Goal: Transaction & Acquisition: Purchase product/service

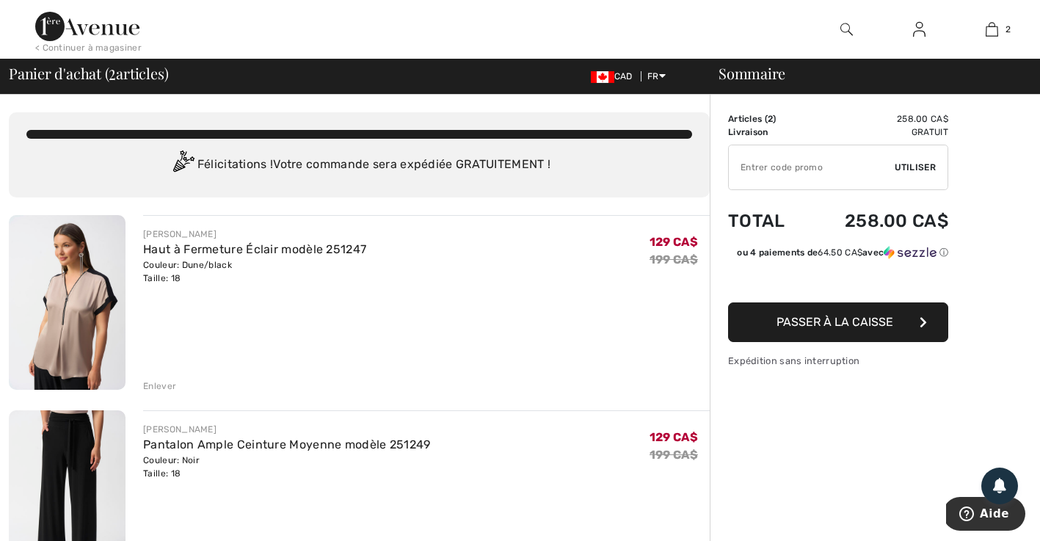
click at [831, 332] on button "Passer à la caisse" at bounding box center [838, 322] width 220 height 40
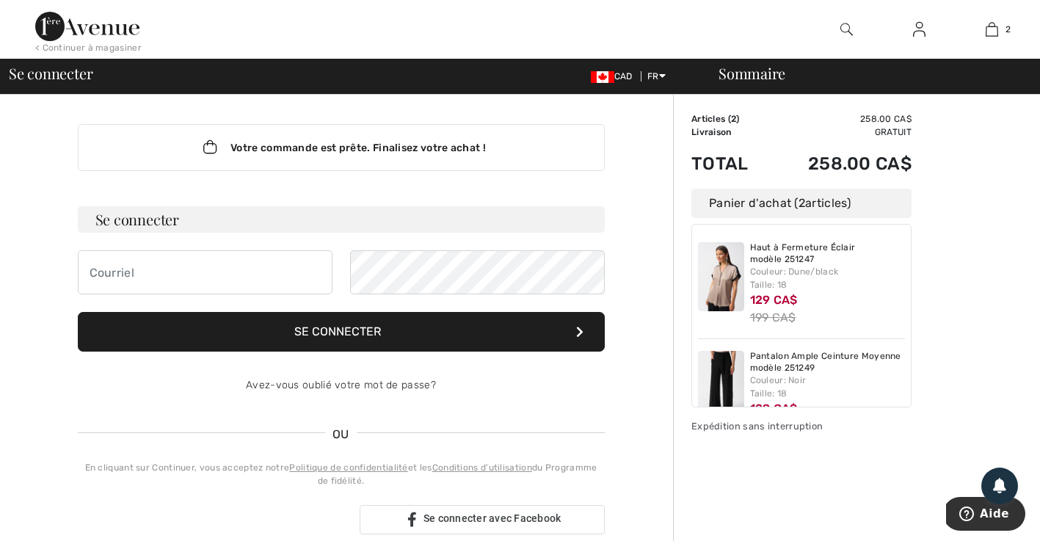
click at [656, 417] on div "Votre commande est prête. Finalisez votre achat ! Se connecter Se connecter Ave…" at bounding box center [341, 535] width 664 height 880
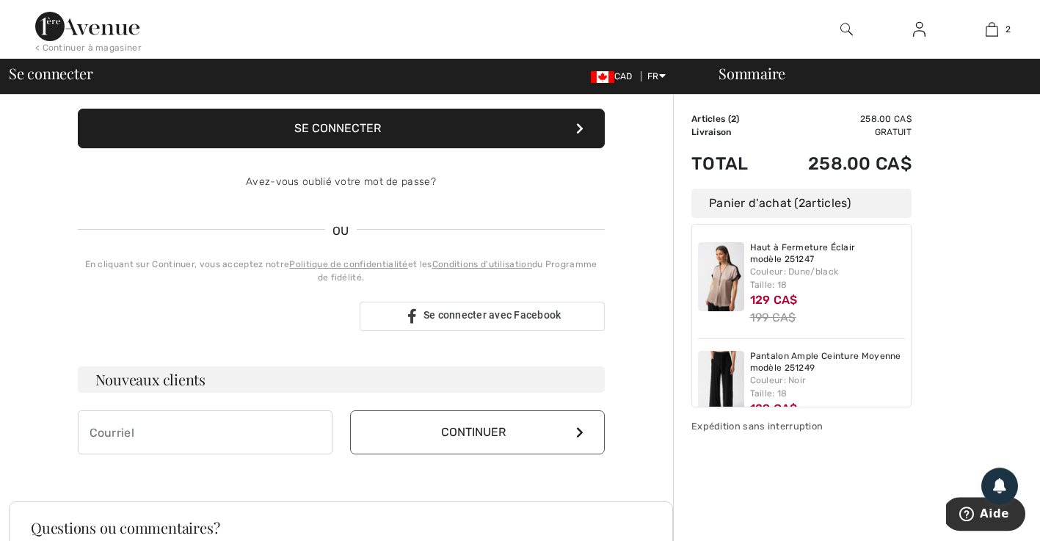
scroll to position [211, 0]
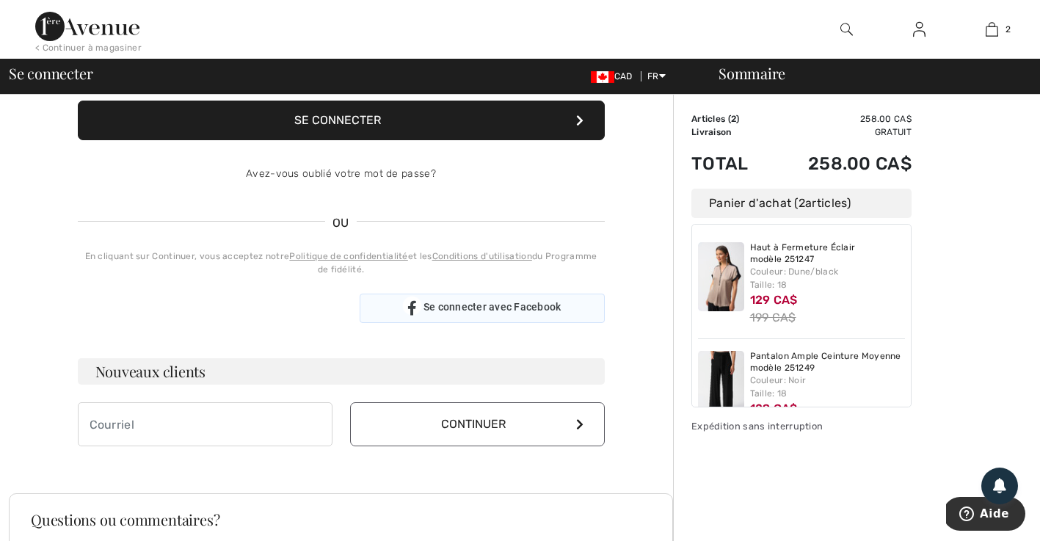
click at [471, 313] on div "Se connecter avec Facebook" at bounding box center [482, 308] width 245 height 29
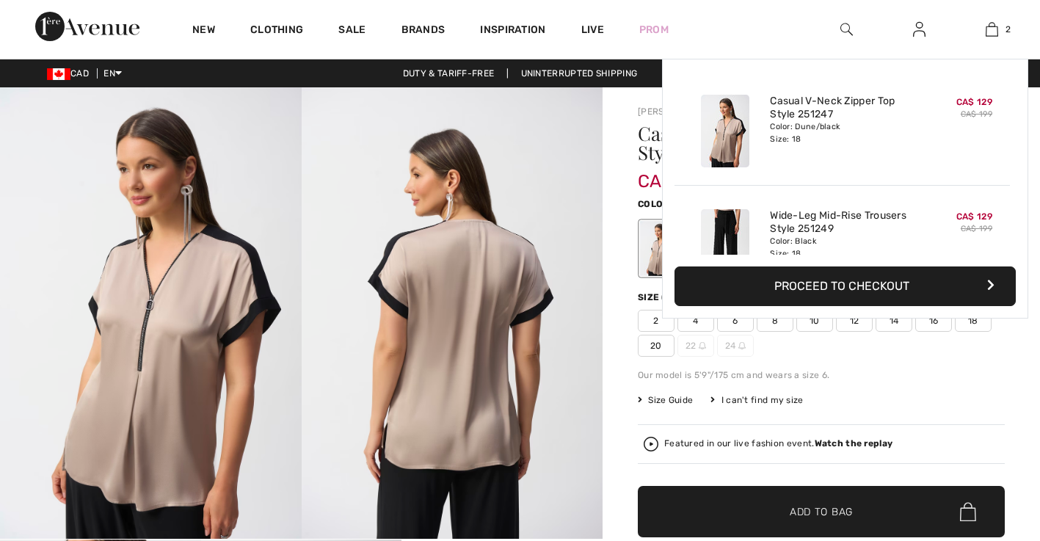
click at [987, 29] on img at bounding box center [992, 30] width 12 height 18
